Goal: Task Accomplishment & Management: Use online tool/utility

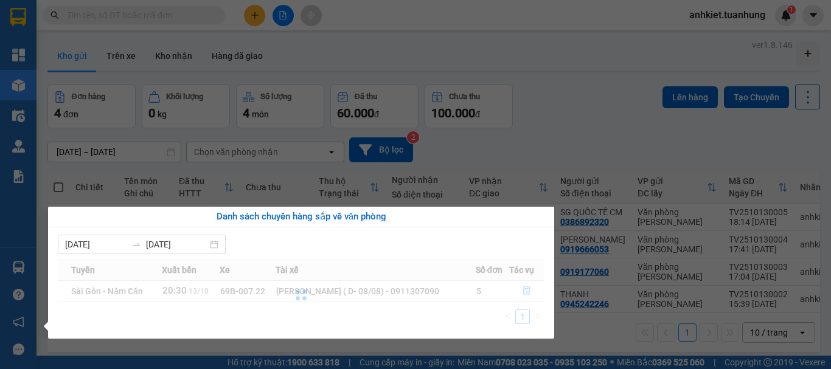
scroll to position [56, 0]
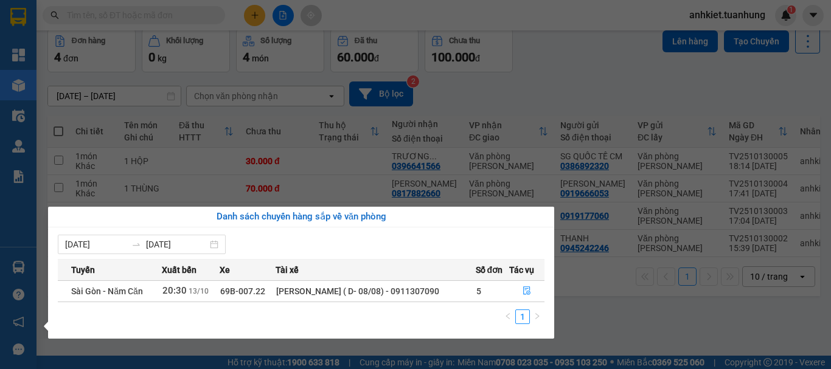
click at [615, 80] on section "Kết quả tìm kiếm ( 18 ) Bộ lọc Mã ĐH Trạng thái Món hàng Thu hộ Tổng cước Chưa …" at bounding box center [415, 184] width 831 height 369
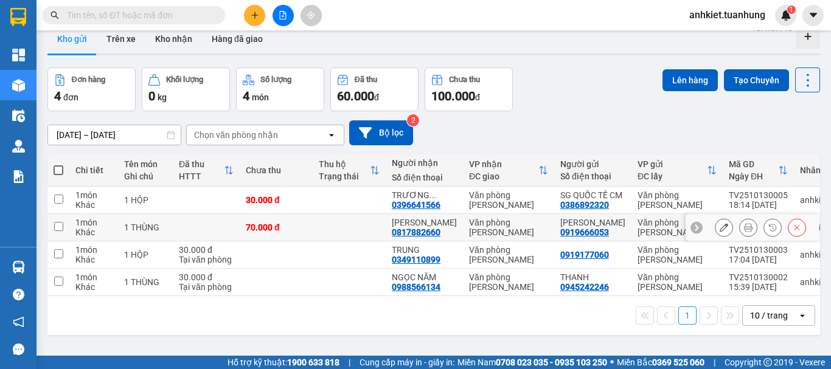
scroll to position [0, 0]
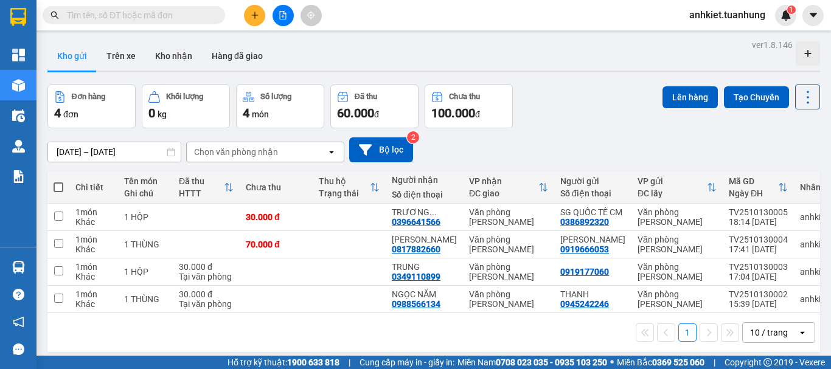
click at [56, 186] on span at bounding box center [59, 188] width 10 height 10
click at [58, 181] on input "checkbox" at bounding box center [58, 181] width 0 height 0
checkbox input "true"
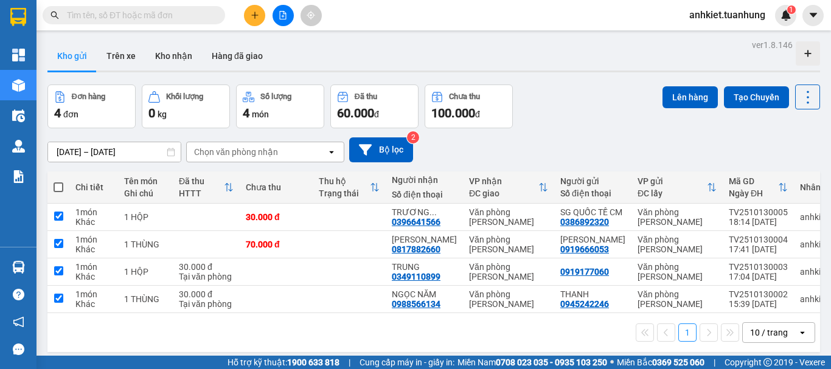
checkbox input "true"
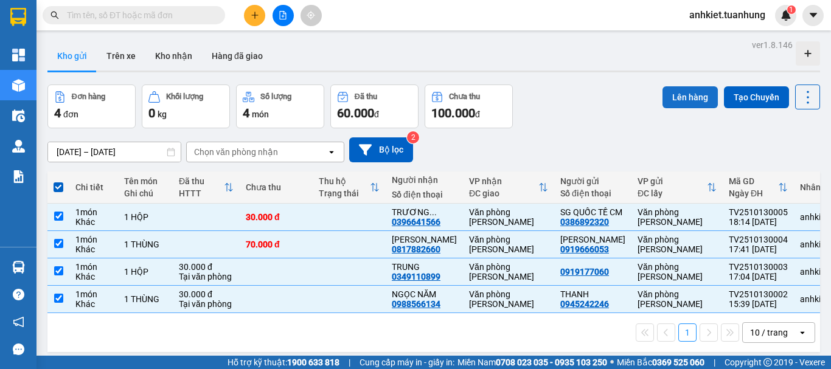
click at [668, 100] on button "Lên hàng" at bounding box center [690, 97] width 55 height 22
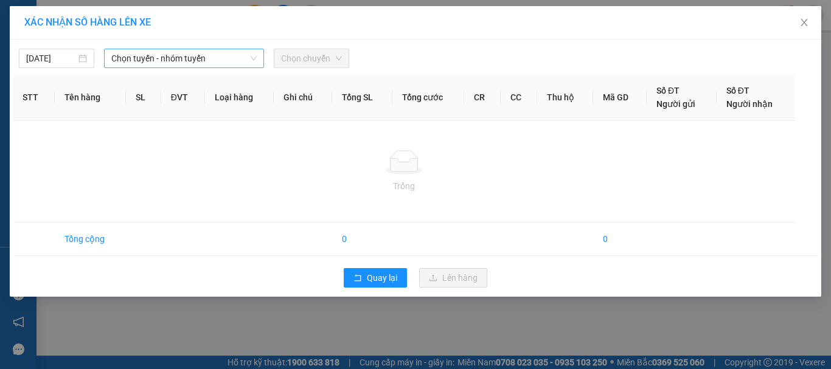
click at [172, 57] on span "Chọn tuyến - nhóm tuyến" at bounding box center [183, 58] width 145 height 18
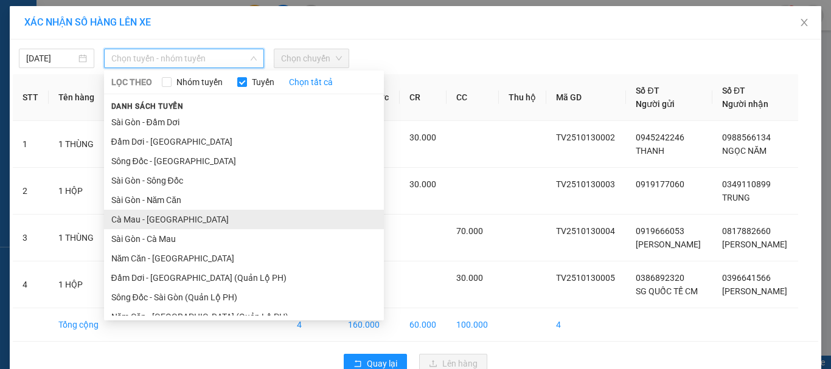
drag, startPoint x: 160, startPoint y: 198, endPoint x: 164, endPoint y: 216, distance: 18.8
click at [164, 216] on ul "[GEOGRAPHIC_DATA] - Đầm Dơi Đầm Dơi - [GEOGRAPHIC_DATA] Sông Đốc - [GEOGRAPHIC_…" at bounding box center [244, 214] width 280 height 203
click at [203, 226] on li "Cà Mau - [GEOGRAPHIC_DATA]" at bounding box center [244, 219] width 280 height 19
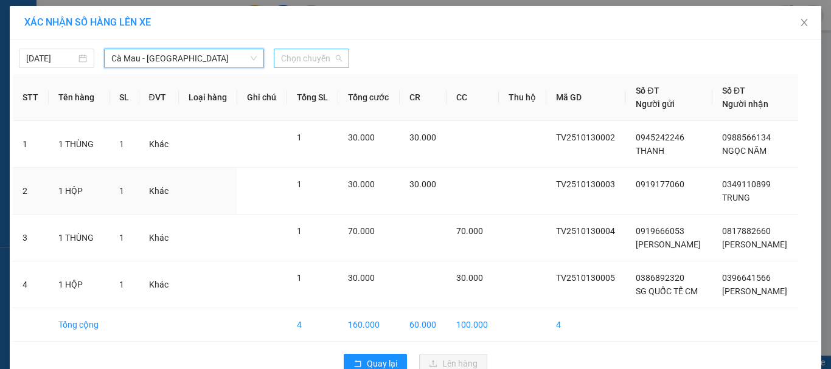
click at [325, 54] on span "Chọn chuyến" at bounding box center [311, 58] width 61 height 18
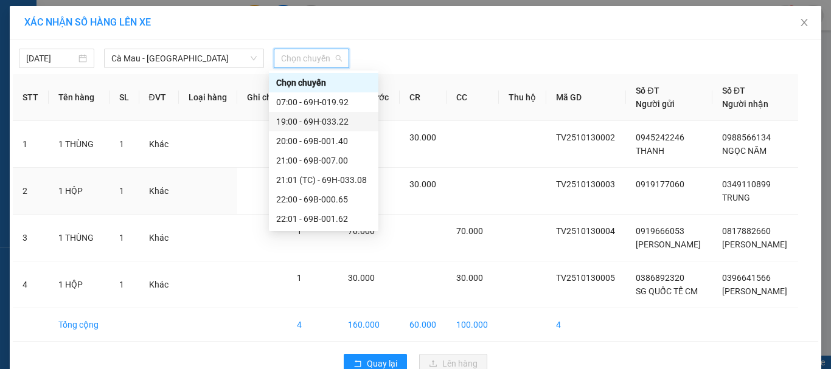
click at [311, 114] on div "19:00 - 69H-033.22" at bounding box center [324, 121] width 110 height 19
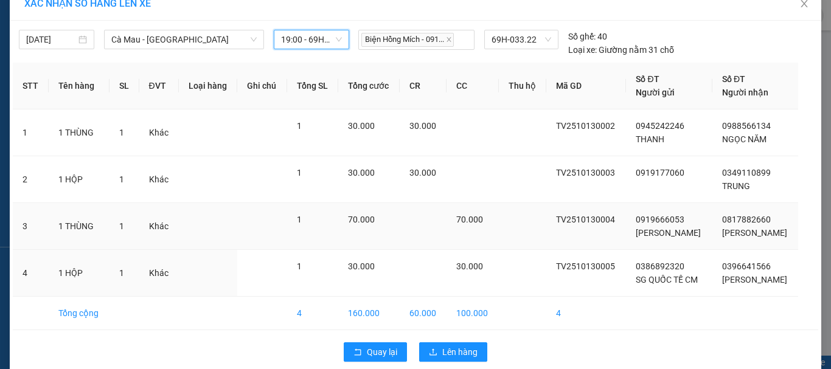
scroll to position [35, 0]
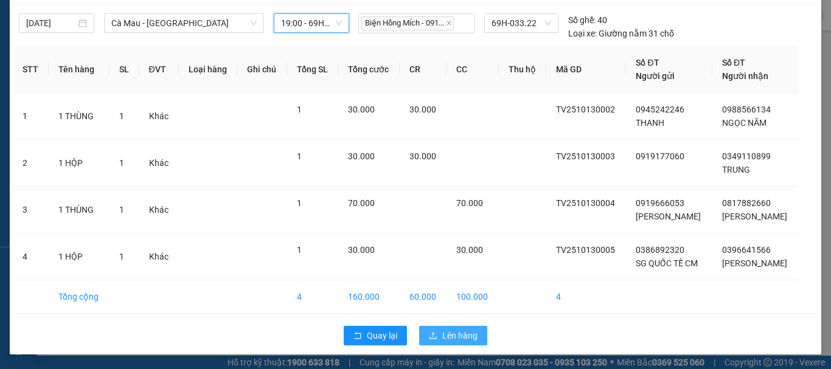
click at [453, 340] on span "Lên hàng" at bounding box center [460, 335] width 35 height 13
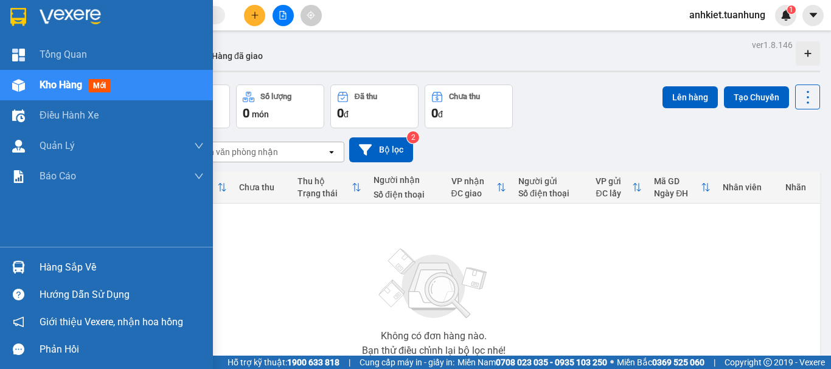
click at [68, 270] on div "Hàng sắp về" at bounding box center [122, 268] width 164 height 18
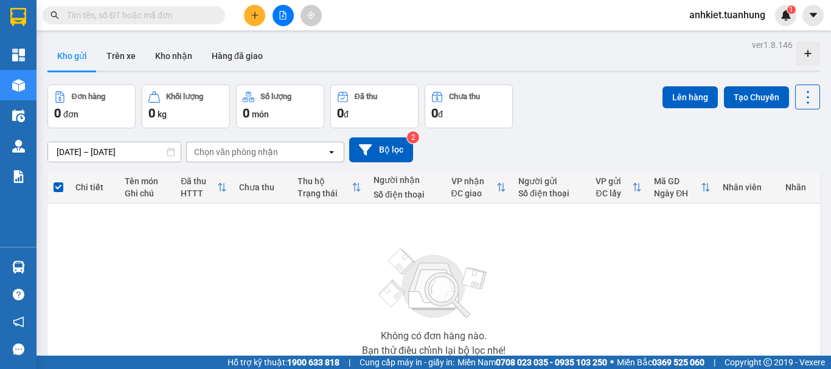
click at [667, 311] on section "Kết quả tìm kiếm ( 18 ) Bộ lọc Mã ĐH Trạng thái Món hàng Thu hộ Tổng cước Chưa …" at bounding box center [415, 184] width 831 height 369
click at [146, 54] on button "Kho nhận" at bounding box center [173, 55] width 57 height 29
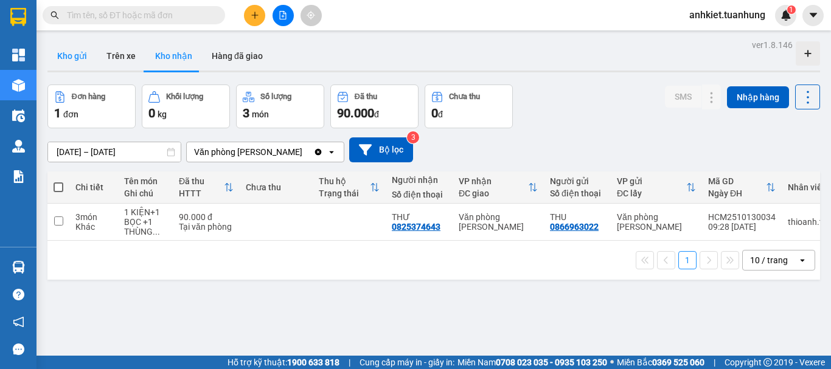
click at [52, 55] on button "Kho gửi" at bounding box center [71, 55] width 49 height 29
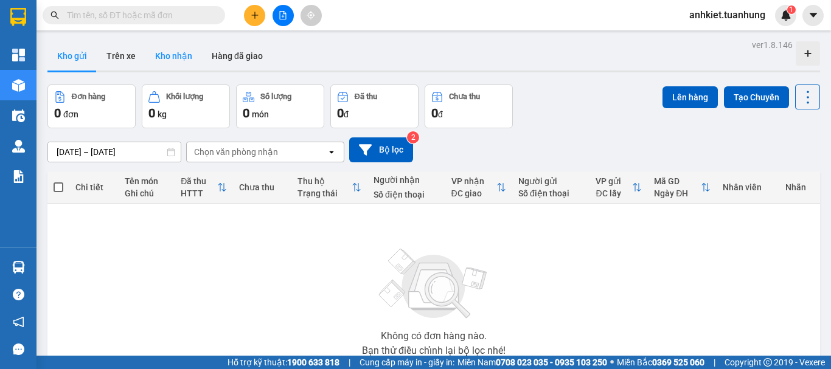
click at [163, 60] on button "Kho nhận" at bounding box center [173, 55] width 57 height 29
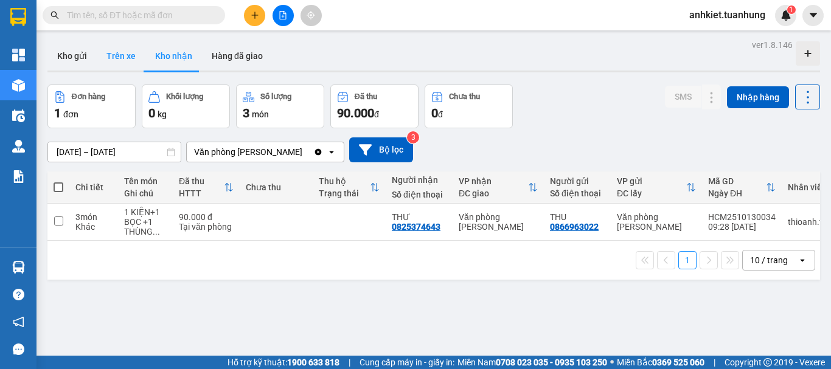
click at [133, 63] on button "Trên xe" at bounding box center [121, 55] width 49 height 29
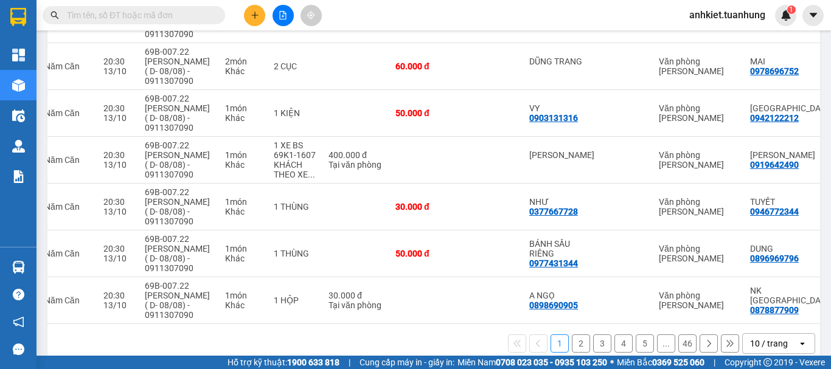
scroll to position [371, 0]
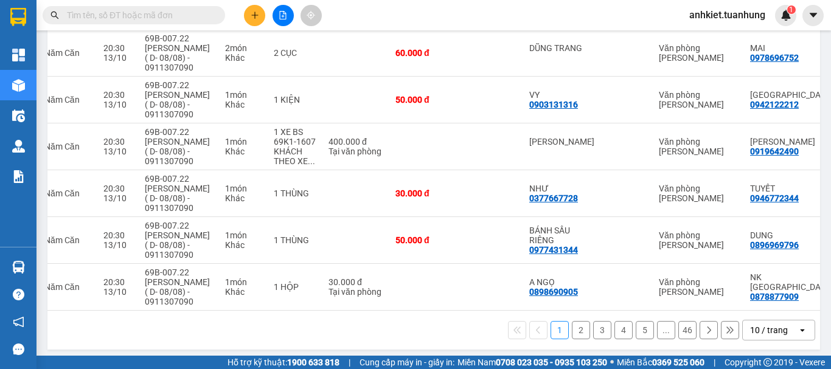
click at [575, 327] on button "2" at bounding box center [581, 330] width 18 height 18
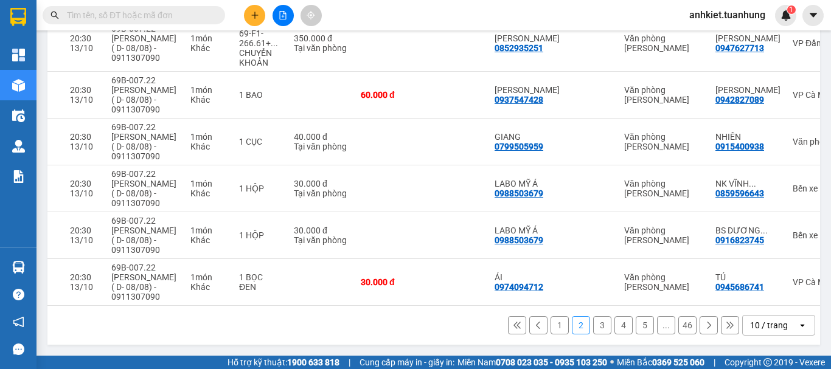
click at [593, 331] on button "3" at bounding box center [602, 326] width 18 height 18
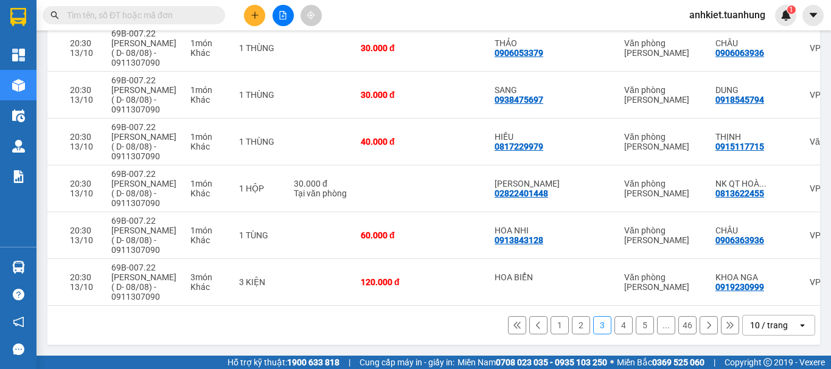
click at [533, 320] on button at bounding box center [539, 326] width 18 height 18
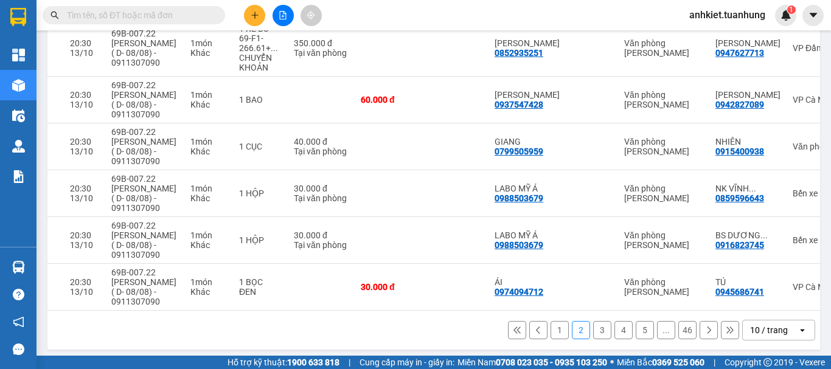
click at [555, 334] on button "1" at bounding box center [560, 330] width 18 height 18
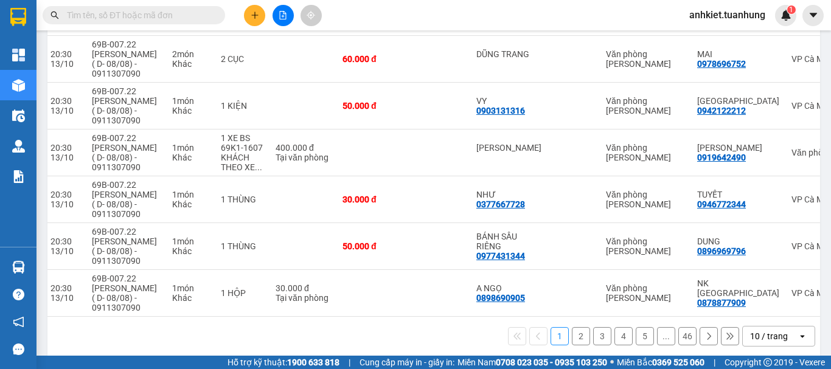
scroll to position [0, 235]
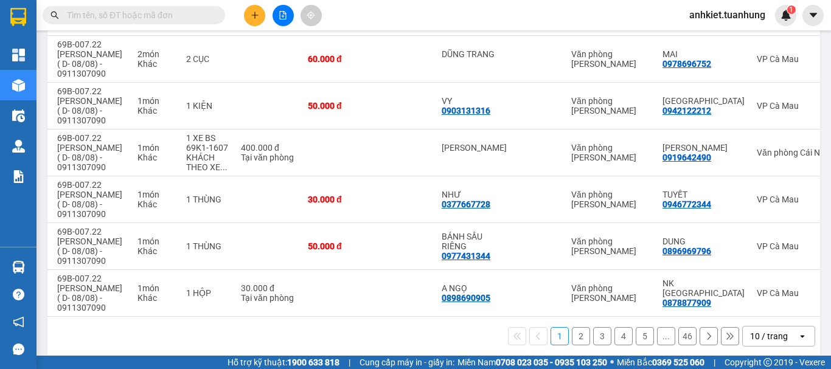
click at [617, 329] on button "4" at bounding box center [624, 336] width 18 height 18
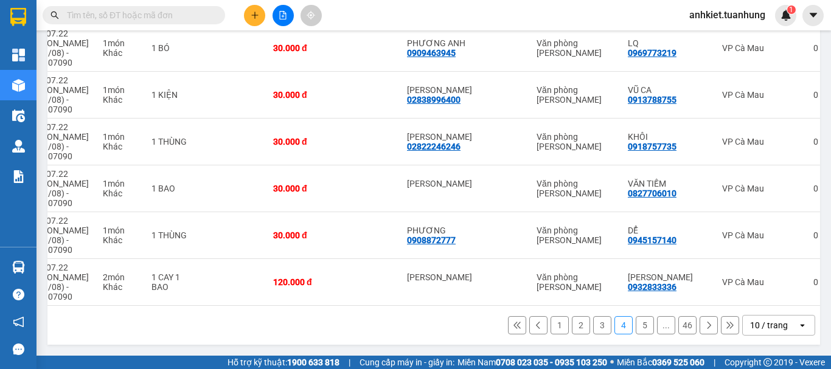
scroll to position [371, 0]
click at [640, 332] on button "5" at bounding box center [645, 326] width 18 height 18
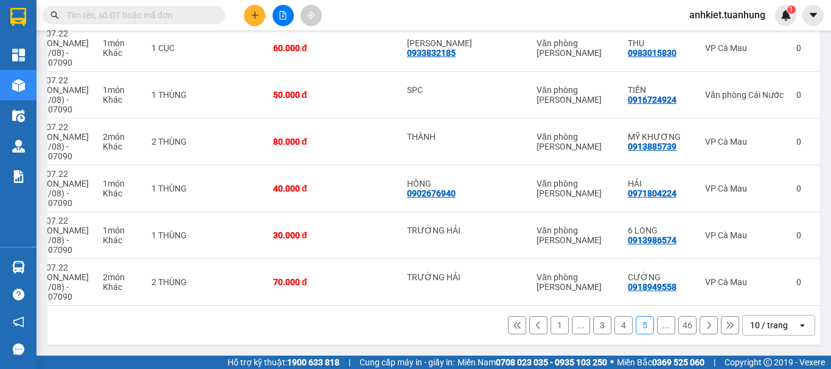
click at [597, 327] on button "3" at bounding box center [602, 326] width 18 height 18
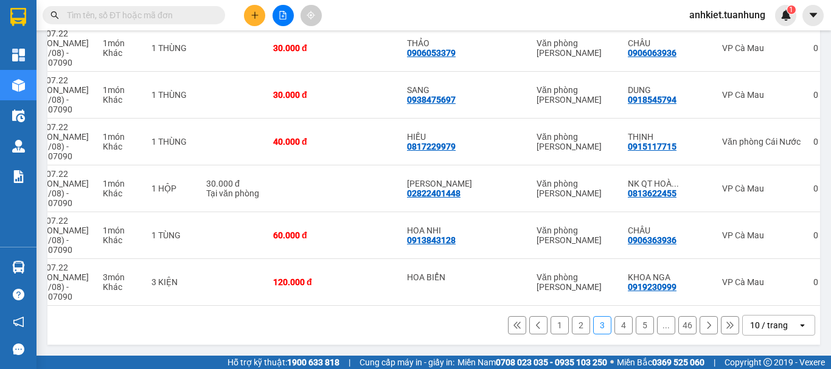
click at [615, 326] on button "4" at bounding box center [624, 326] width 18 height 18
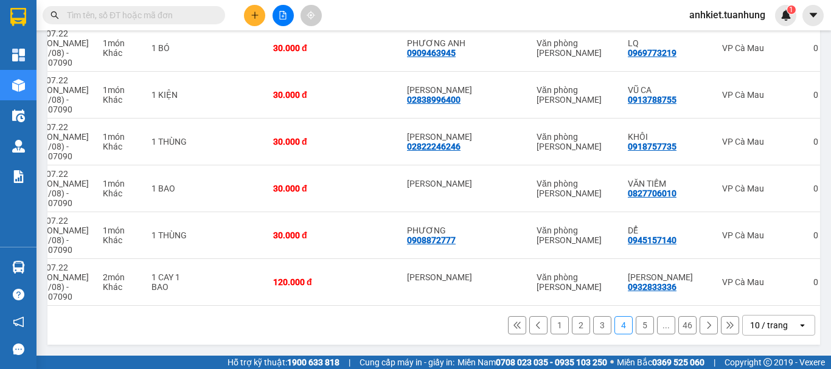
click at [682, 326] on button "46" at bounding box center [688, 326] width 18 height 18
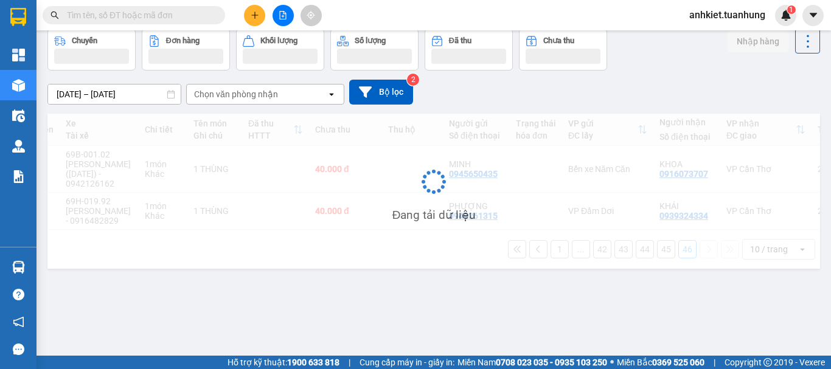
scroll to position [56, 0]
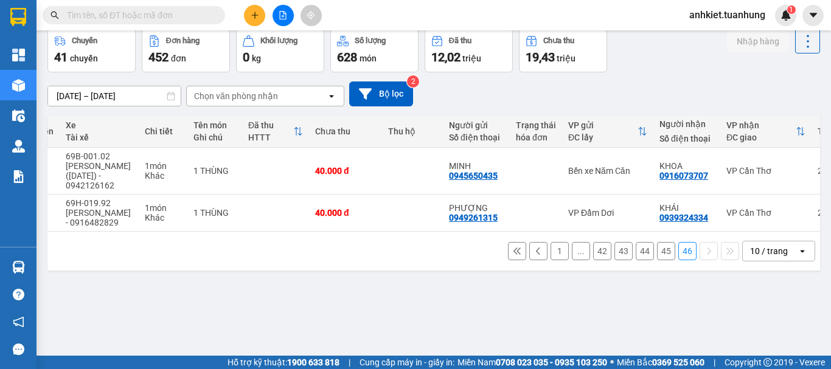
click at [594, 256] on button "42" at bounding box center [602, 251] width 18 height 18
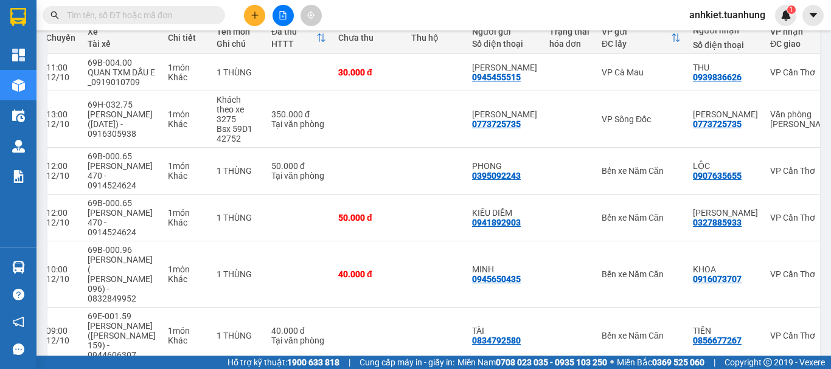
scroll to position [332, 0]
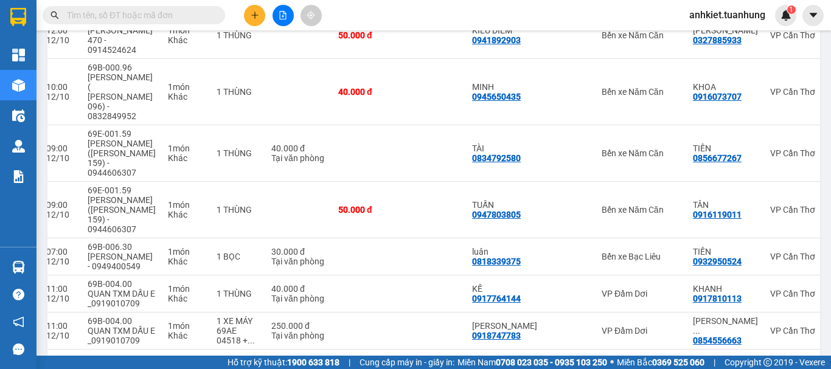
click at [599, 360] on button "40" at bounding box center [602, 369] width 18 height 18
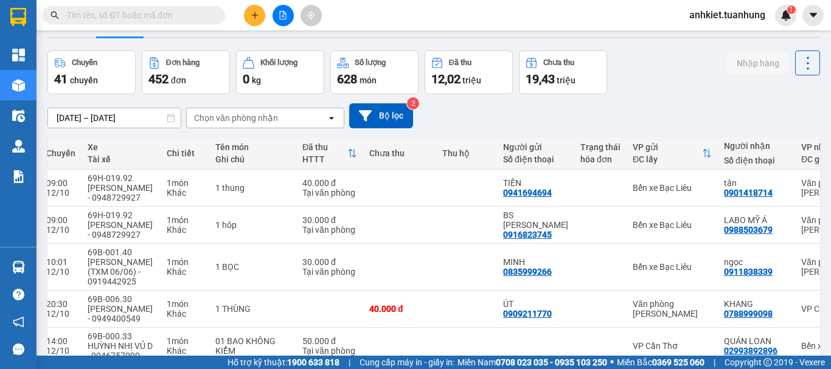
scroll to position [0, 0]
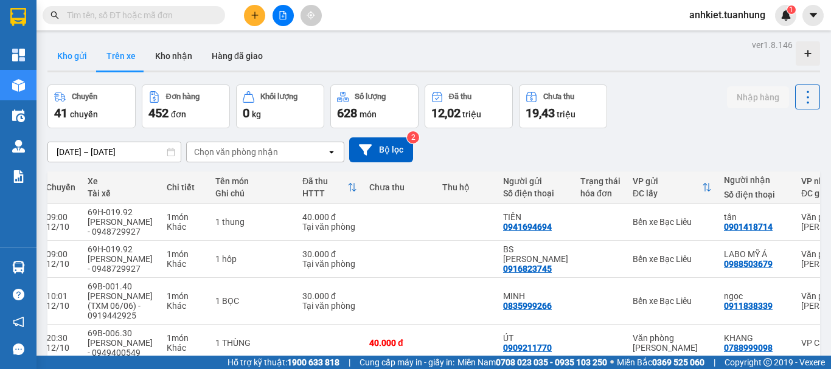
click at [69, 54] on button "Kho gửi" at bounding box center [71, 55] width 49 height 29
